Goal: Navigation & Orientation: Find specific page/section

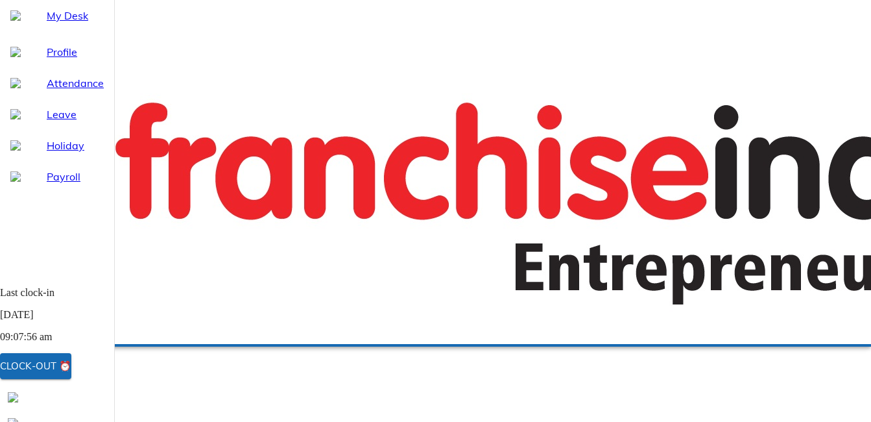
select select "8"
click at [71, 368] on div "Clock-out ⏰" at bounding box center [35, 365] width 71 height 17
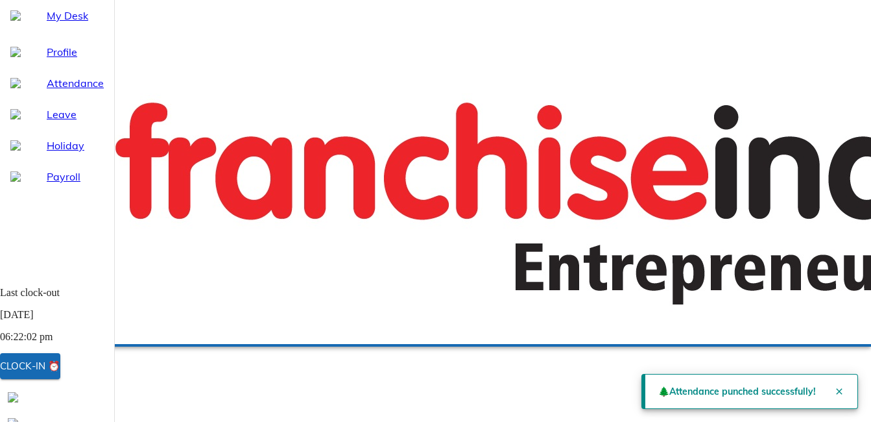
click at [56, 184] on span "Payroll" at bounding box center [75, 177] width 57 height 16
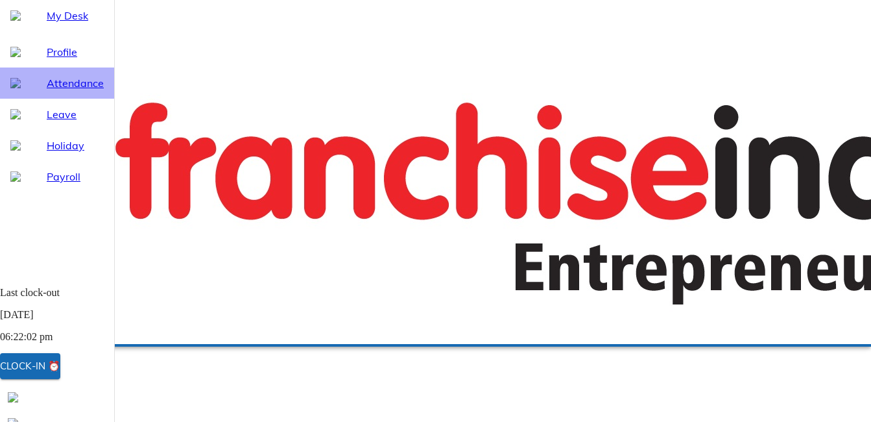
click at [58, 91] on span "Attendance" at bounding box center [75, 83] width 57 height 16
select select "8"
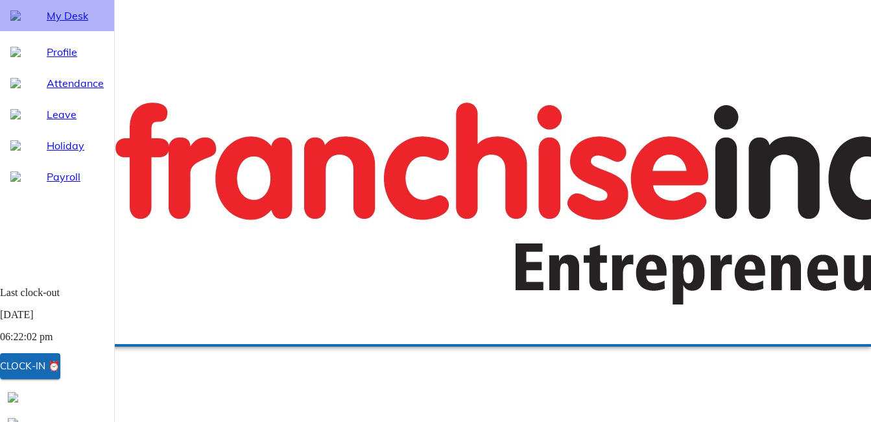
click at [57, 23] on span "My Desk" at bounding box center [75, 16] width 57 height 16
click at [52, 60] on span "Profile" at bounding box center [75, 52] width 57 height 16
click at [47, 23] on span "My Desk" at bounding box center [75, 16] width 57 height 16
